Goal: Transaction & Acquisition: Purchase product/service

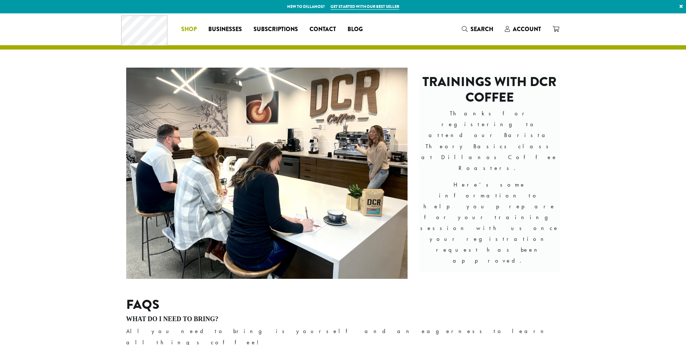
click at [182, 25] on span "Shop" at bounding box center [189, 29] width 16 height 9
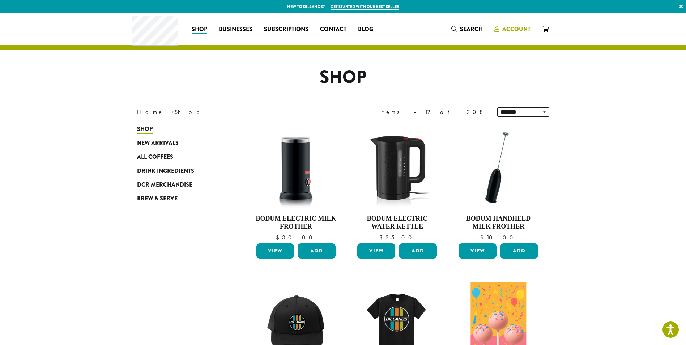
click at [513, 28] on span "Account" at bounding box center [517, 29] width 28 height 8
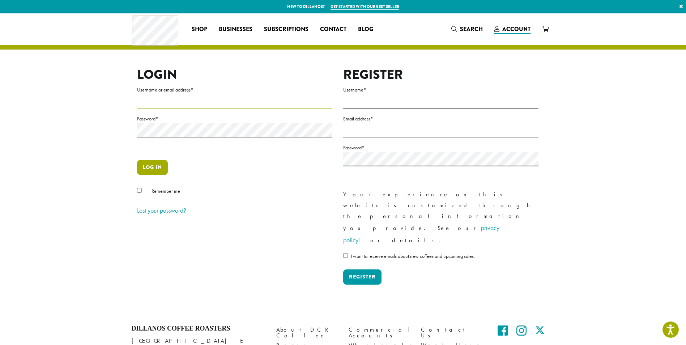
type input "**********"
click at [161, 166] on button "Log in" at bounding box center [152, 167] width 31 height 15
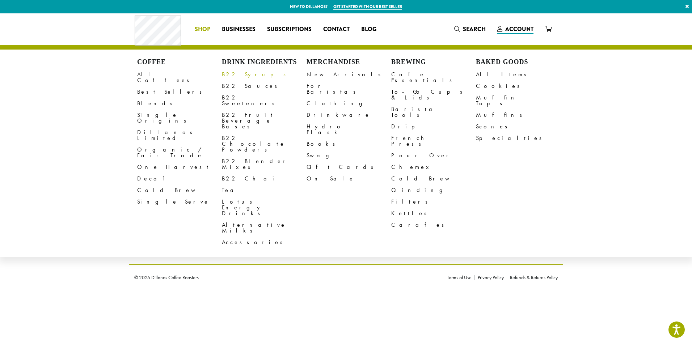
click at [234, 77] on link "B22 Syrups" at bounding box center [264, 75] width 85 height 12
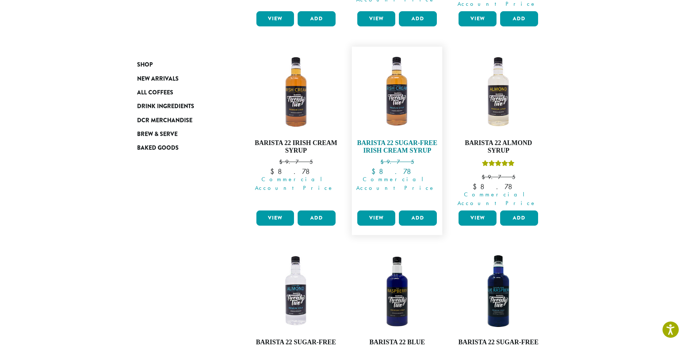
scroll to position [507, 0]
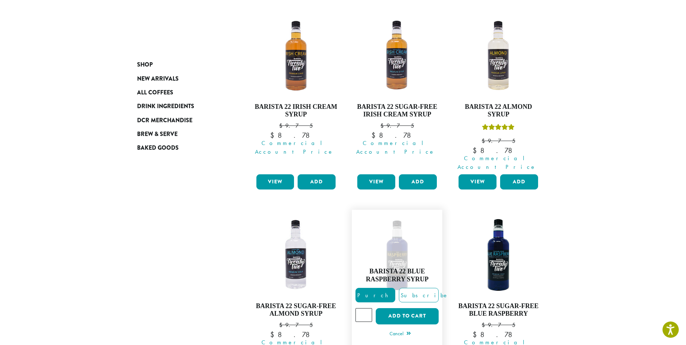
click at [365, 308] on input "*" at bounding box center [364, 315] width 17 height 14
click at [361, 308] on input "*" at bounding box center [364, 315] width 17 height 14
type input "*"
click at [376, 308] on button "Add to cart" at bounding box center [407, 316] width 63 height 16
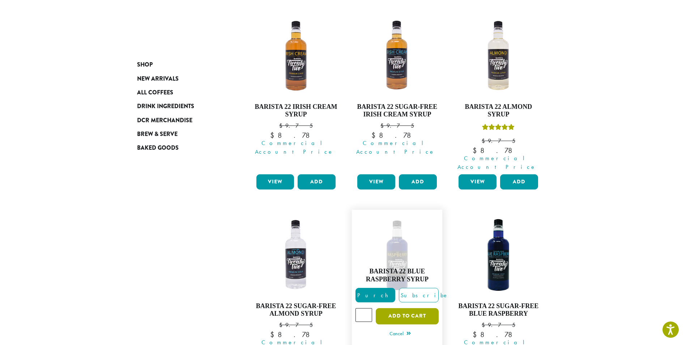
click at [405, 308] on button "Add to cart" at bounding box center [407, 316] width 63 height 16
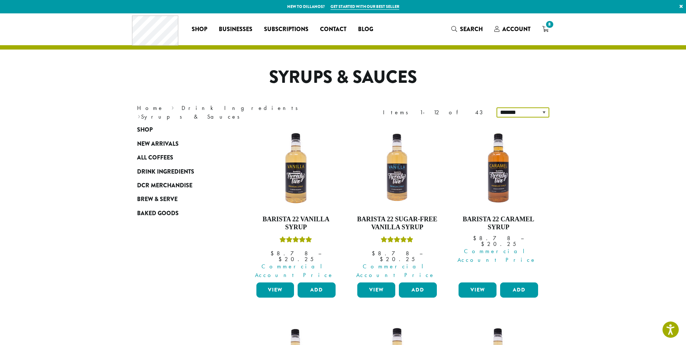
click at [544, 113] on select "**********" at bounding box center [523, 112] width 53 height 10
select select "*********"
click at [498, 107] on select "**********" at bounding box center [523, 112] width 53 height 10
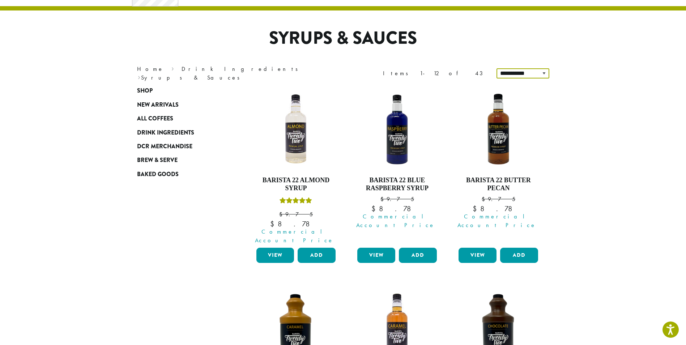
scroll to position [45, 0]
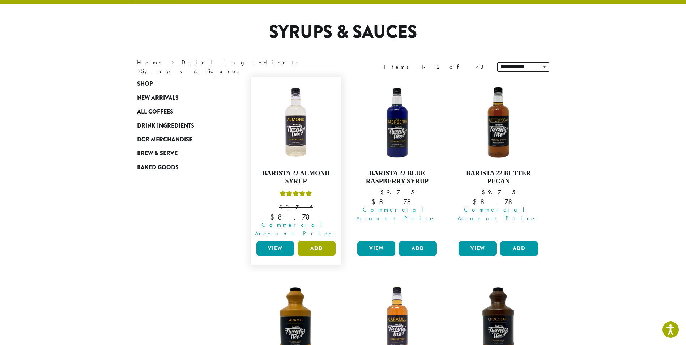
click at [318, 241] on button "Add" at bounding box center [317, 248] width 38 height 15
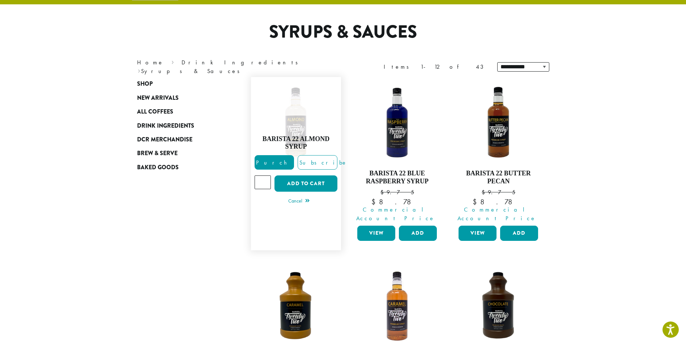
click at [265, 176] on input "*" at bounding box center [263, 183] width 17 height 14
type input "*"
click at [265, 176] on input "*" at bounding box center [263, 183] width 17 height 14
click at [316, 178] on button "Add to cart" at bounding box center [306, 184] width 63 height 16
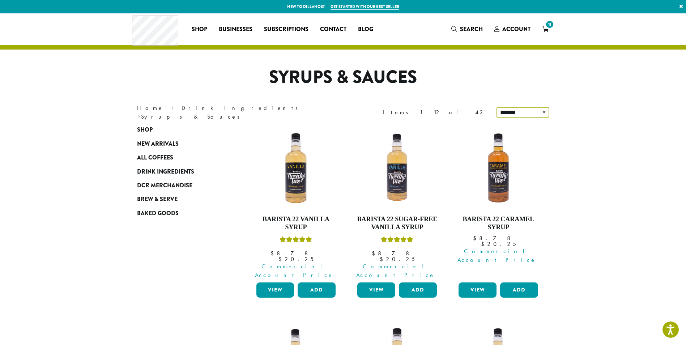
click at [536, 112] on select "**********" at bounding box center [523, 112] width 53 height 10
select select "*********"
click at [498, 107] on select "**********" at bounding box center [523, 112] width 53 height 10
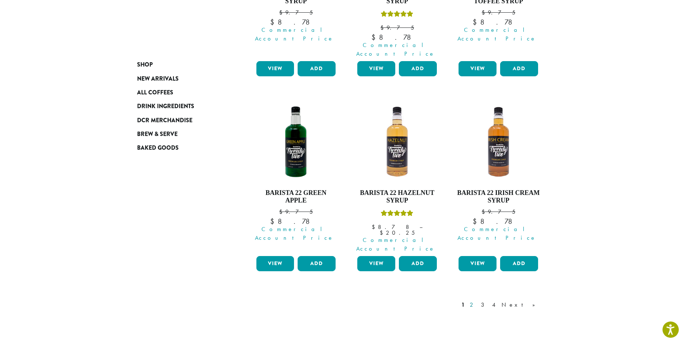
scroll to position [623, 0]
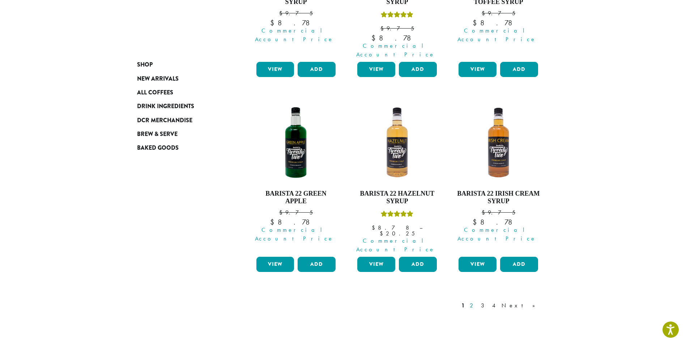
click at [478, 301] on link "2" at bounding box center [473, 305] width 9 height 9
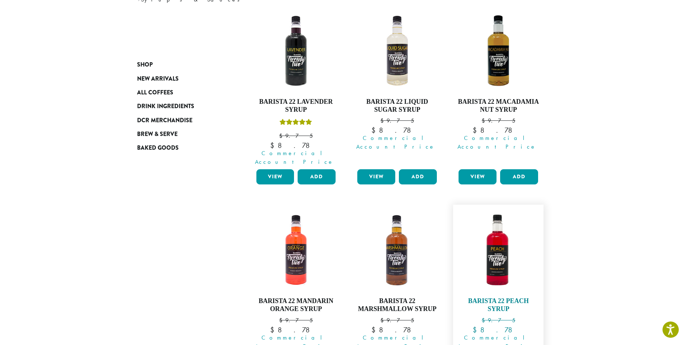
scroll to position [153, 0]
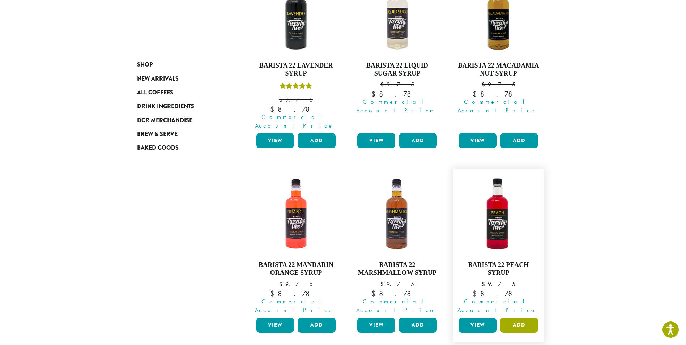
click at [523, 318] on button "Add" at bounding box center [519, 325] width 38 height 15
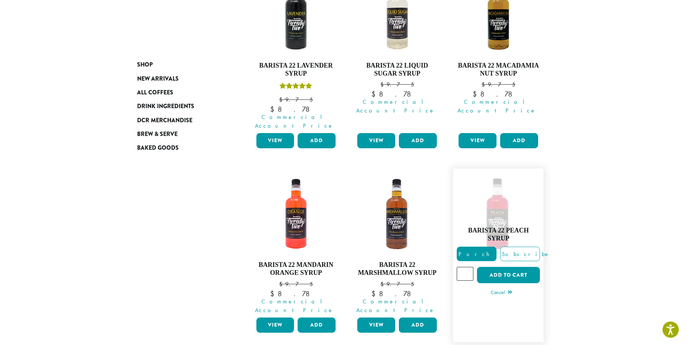
click at [468, 267] on input "*" at bounding box center [465, 274] width 17 height 14
type input "*"
click at [468, 267] on input "*" at bounding box center [465, 274] width 17 height 14
click at [523, 267] on button "Add to cart" at bounding box center [508, 275] width 63 height 16
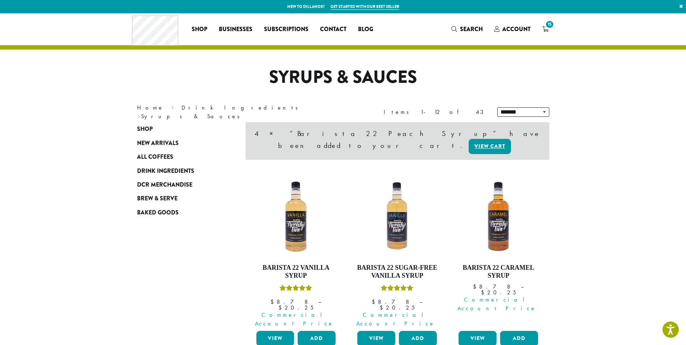
click at [549, 29] on span "15" at bounding box center [550, 25] width 10 height 10
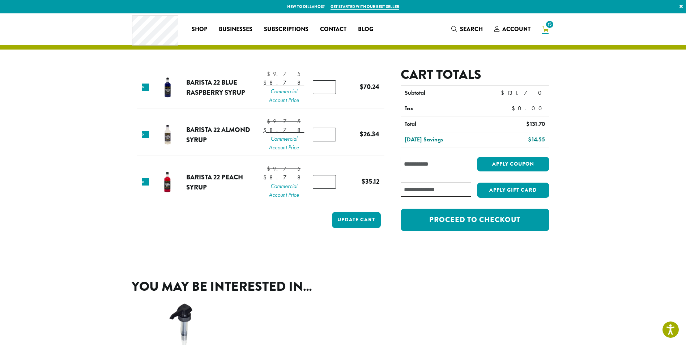
click at [327, 94] on input "*" at bounding box center [324, 87] width 23 height 14
type input "*"
click at [327, 94] on input "*" at bounding box center [324, 87] width 23 height 14
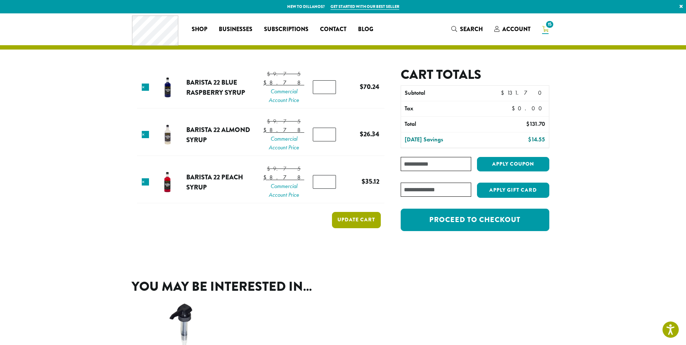
click at [360, 228] on button "Update cart" at bounding box center [356, 220] width 49 height 16
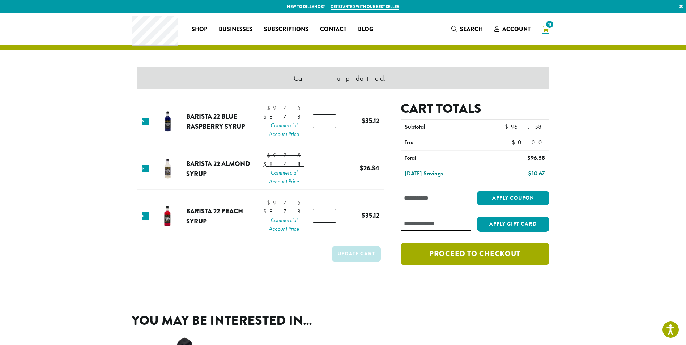
click at [499, 253] on link "Proceed to checkout" at bounding box center [475, 254] width 148 height 22
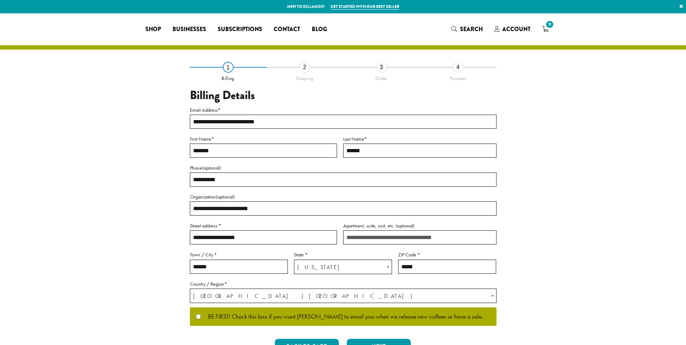
select select "**"
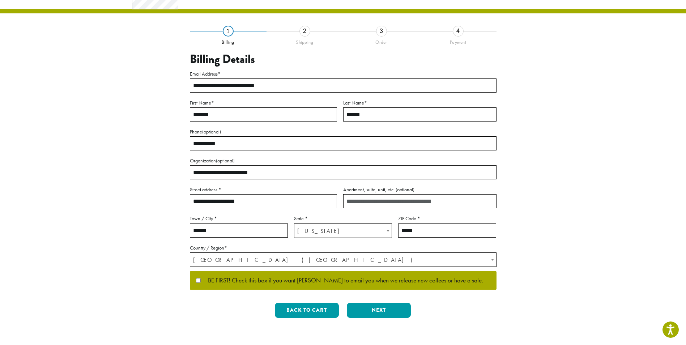
scroll to position [125, 0]
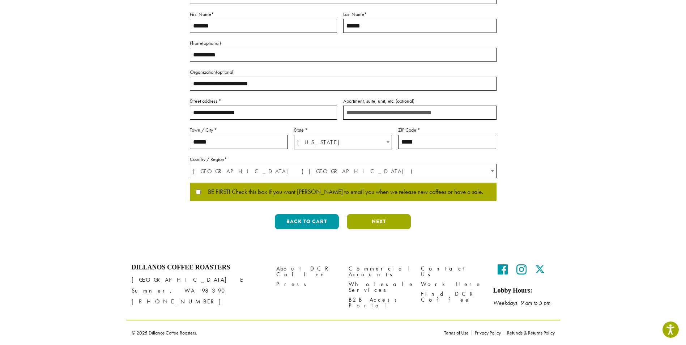
click at [385, 224] on button "Next" at bounding box center [379, 221] width 64 height 15
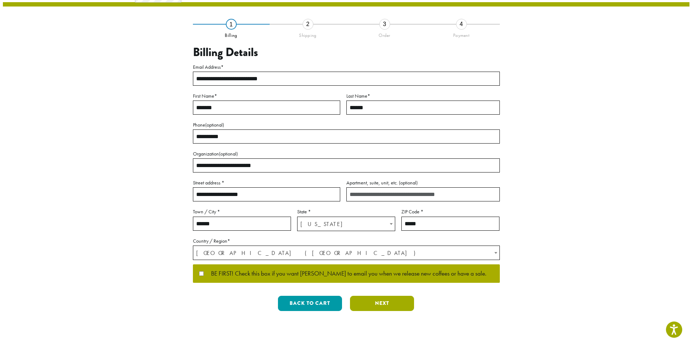
scroll to position [0, 0]
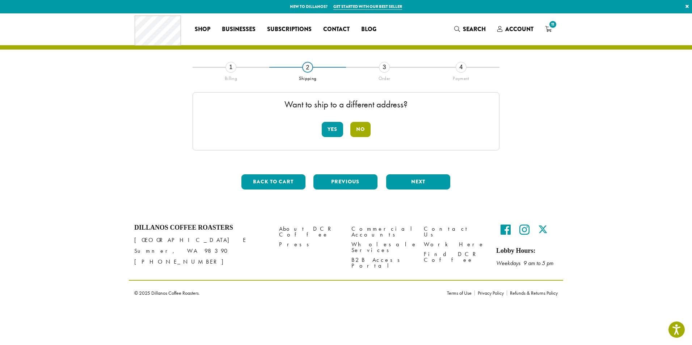
click at [364, 131] on button "No" at bounding box center [360, 129] width 20 height 15
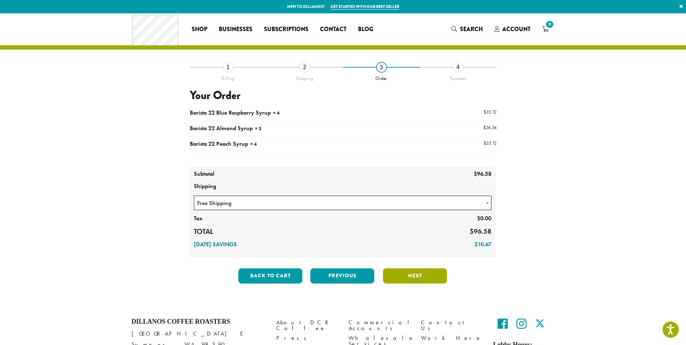
click at [418, 275] on button "Next" at bounding box center [415, 275] width 64 height 15
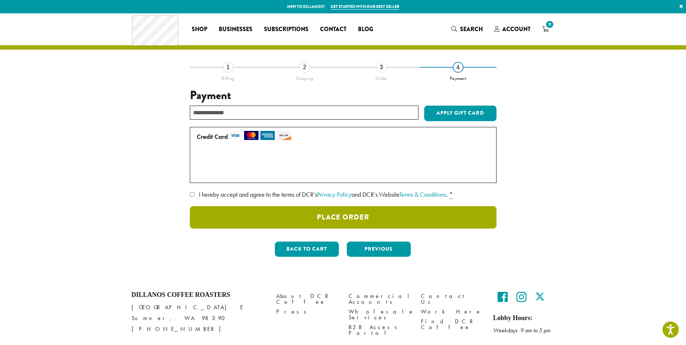
click at [298, 216] on button "Place Order" at bounding box center [343, 217] width 307 height 22
